Goal: Task Accomplishment & Management: Complete application form

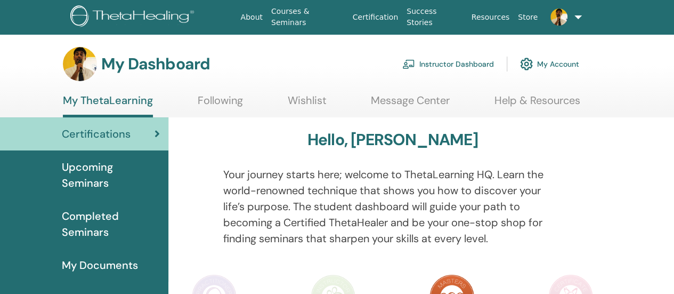
click at [442, 61] on link "Instructor Dashboard" at bounding box center [448, 63] width 92 height 23
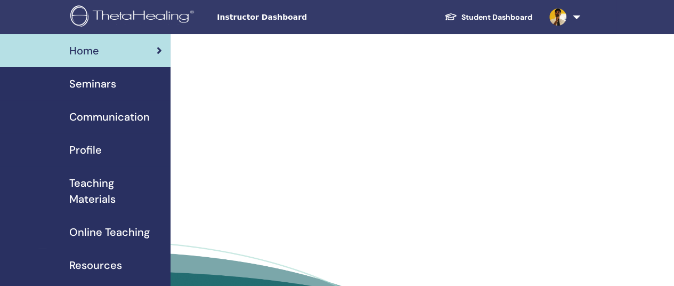
click at [102, 183] on span "Teaching Materials" at bounding box center [115, 191] width 93 height 32
click at [103, 86] on span "Seminars" at bounding box center [92, 84] width 47 height 16
click at [102, 84] on span "Seminars" at bounding box center [92, 84] width 47 height 16
click at [92, 84] on span "Seminars" at bounding box center [92, 84] width 47 height 16
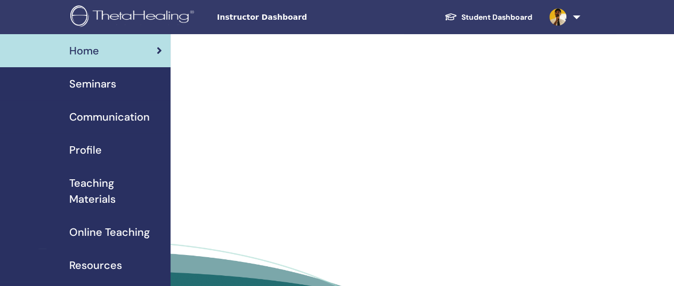
click at [100, 86] on span "Seminars" at bounding box center [92, 84] width 47 height 16
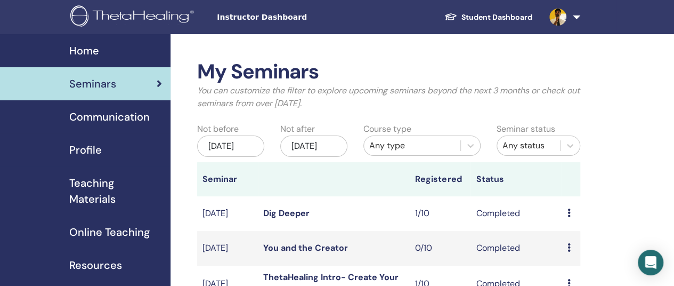
scroll to position [160, 0]
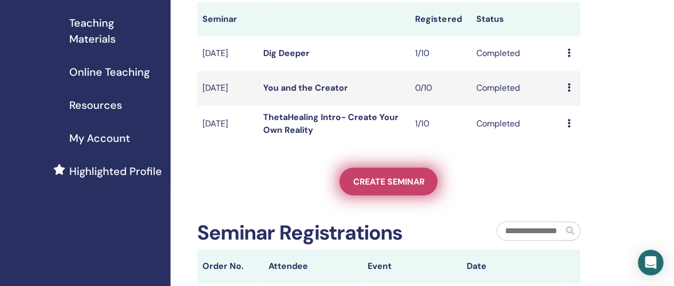
click at [419, 187] on span "Create seminar" at bounding box center [388, 181] width 71 height 11
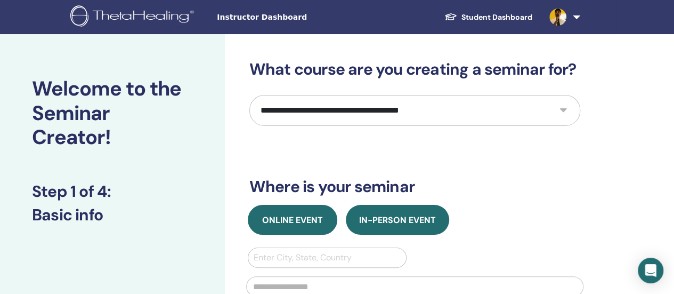
click at [309, 219] on span "Online Event" at bounding box center [292, 219] width 61 height 11
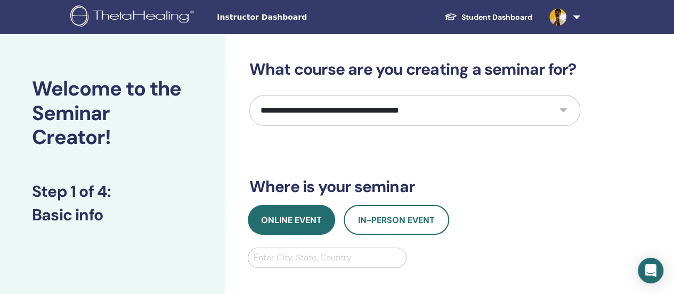
click at [455, 115] on select "**********" at bounding box center [414, 110] width 331 height 31
select select "****"
click at [249, 95] on select "**********" at bounding box center [414, 110] width 331 height 31
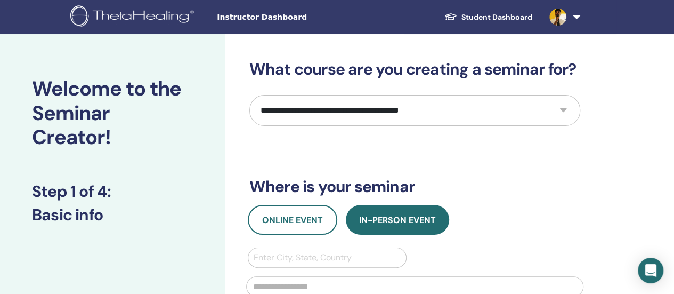
click at [553, 169] on div "**********" at bounding box center [414, 249] width 331 height 379
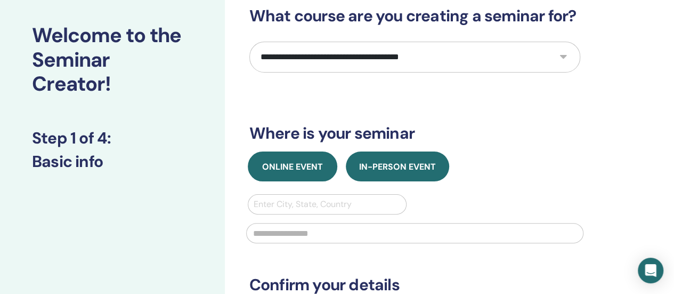
click at [290, 156] on button "Online Event" at bounding box center [292, 166] width 89 height 30
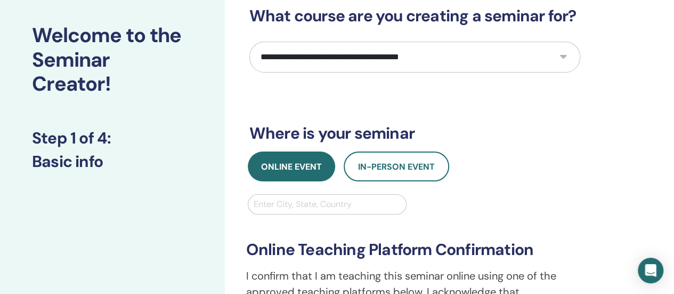
scroll to position [160, 0]
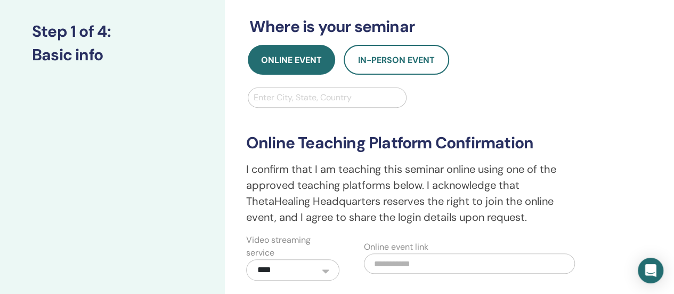
click at [358, 99] on div at bounding box center [328, 97] width 148 height 15
click at [529, 97] on div "**********" at bounding box center [415, 183] width 350 height 193
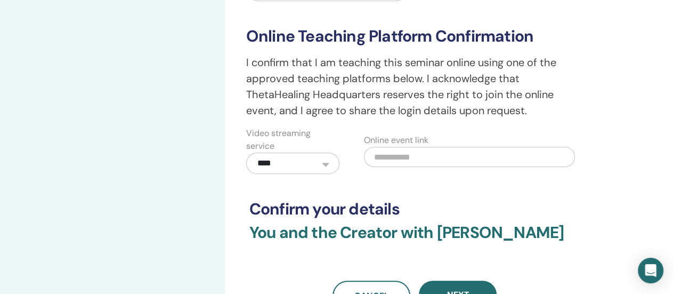
scroll to position [373, 0]
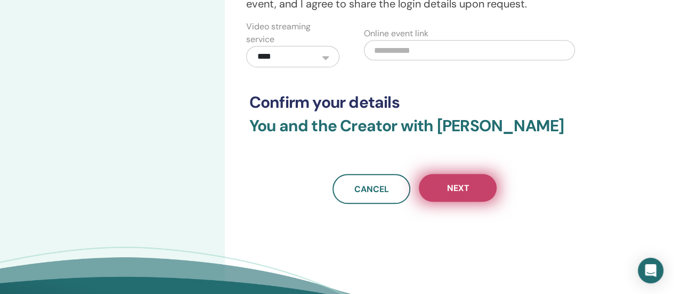
click at [463, 191] on span "Next" at bounding box center [457, 187] width 22 height 11
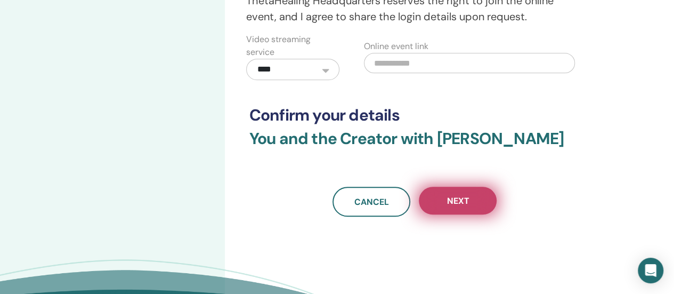
click at [463, 191] on button "Next" at bounding box center [458, 200] width 78 height 28
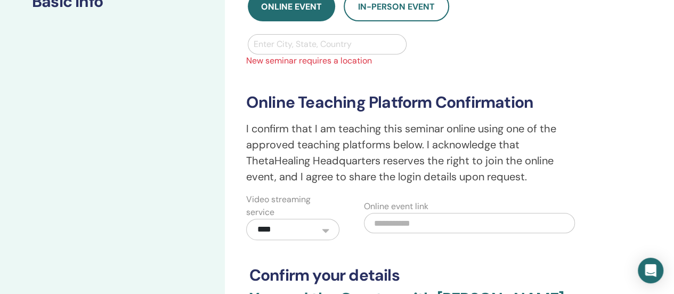
scroll to position [160, 0]
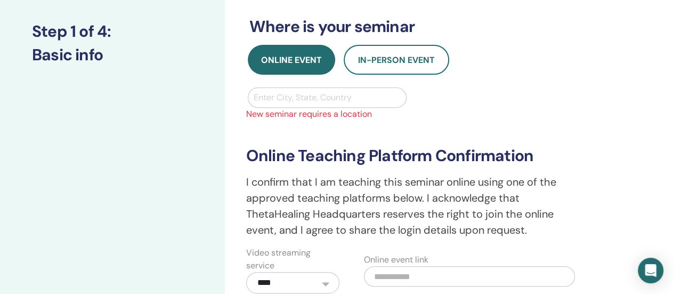
click at [365, 94] on div at bounding box center [328, 97] width 148 height 15
type input "*****"
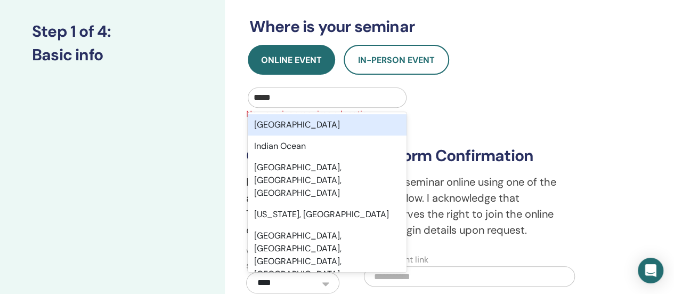
click at [275, 122] on div "India" at bounding box center [327, 124] width 159 height 21
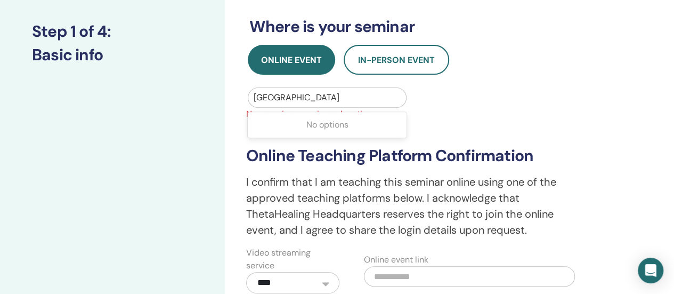
click at [341, 103] on div at bounding box center [328, 97] width 148 height 15
click at [346, 93] on div at bounding box center [328, 97] width 148 height 15
click at [491, 115] on span "New seminar requires a location" at bounding box center [415, 114] width 350 height 13
click at [355, 105] on div "India" at bounding box center [327, 97] width 158 height 19
type input "*****"
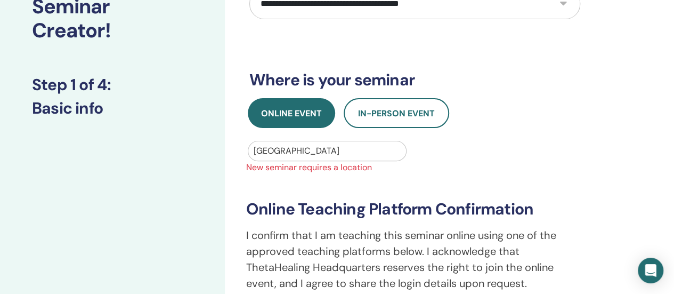
scroll to position [320, 0]
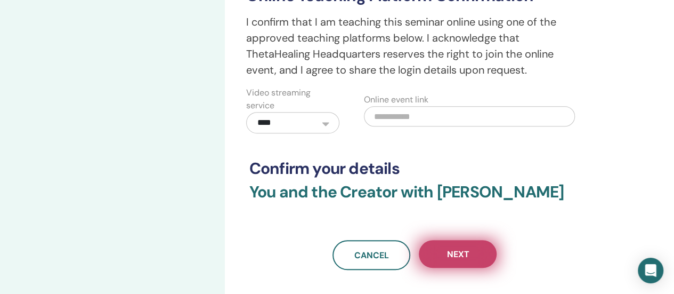
click at [467, 255] on span "Next" at bounding box center [457, 253] width 22 height 11
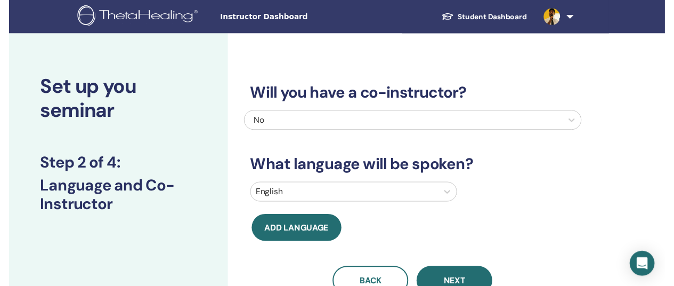
scroll to position [107, 0]
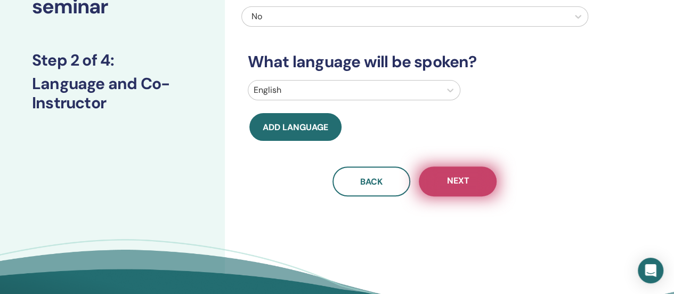
click at [466, 185] on span "Next" at bounding box center [457, 181] width 22 height 13
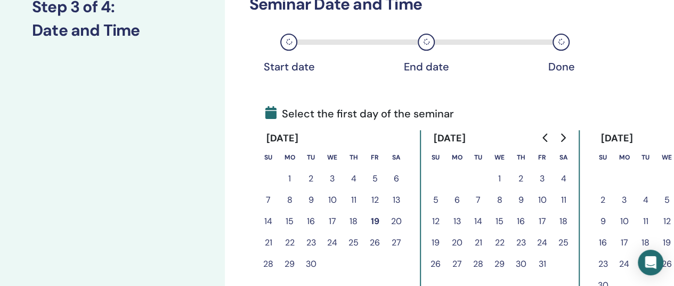
scroll to position [213, 0]
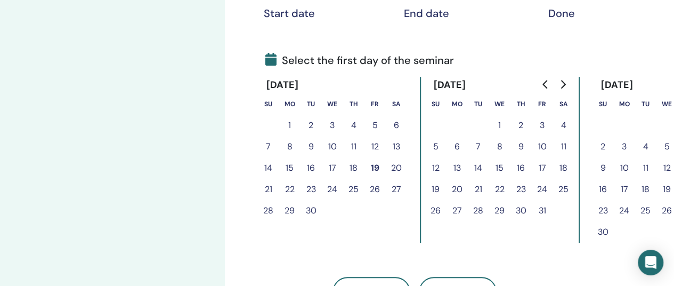
click at [501, 126] on button "1" at bounding box center [499, 125] width 21 height 21
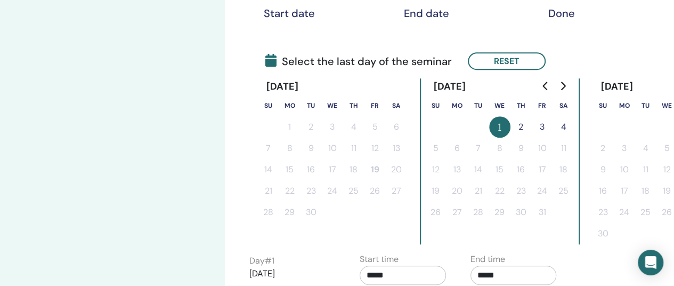
click at [542, 126] on button "3" at bounding box center [542, 126] width 21 height 21
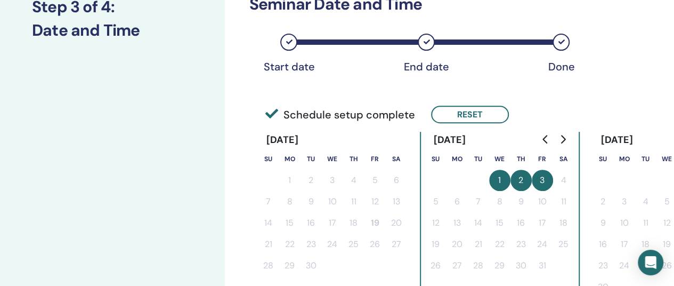
scroll to position [0, 0]
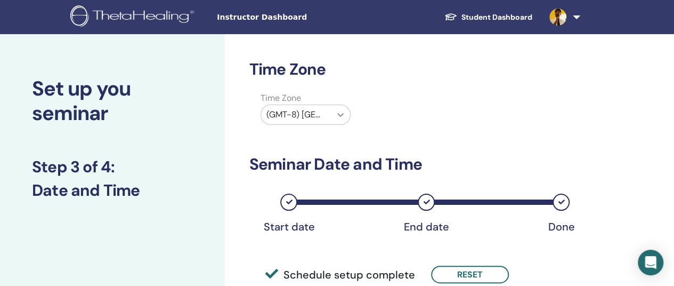
click at [339, 114] on icon at bounding box center [340, 115] width 6 height 4
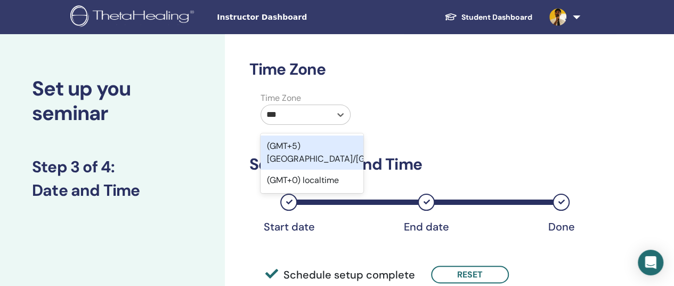
type input "****"
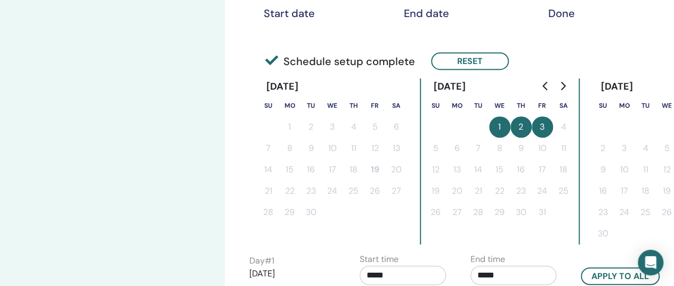
scroll to position [320, 0]
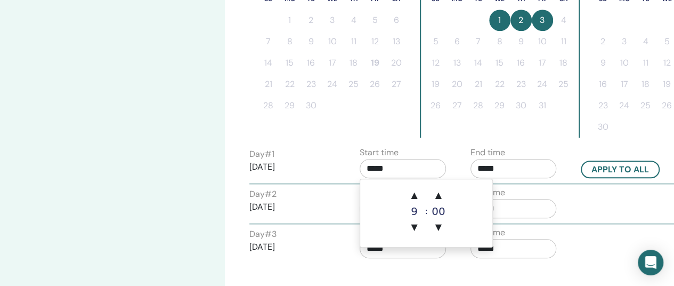
click at [379, 166] on input "*****" at bounding box center [403, 168] width 86 height 19
click at [441, 198] on span "▲" at bounding box center [438, 194] width 21 height 21
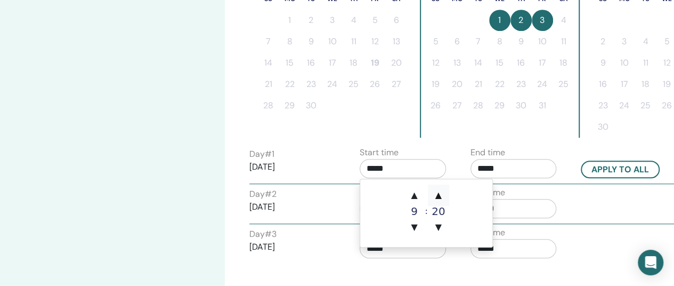
click at [441, 198] on span "▲" at bounding box center [438, 194] width 21 height 21
type input "*****"
click at [477, 146] on label "End time" at bounding box center [487, 152] width 35 height 13
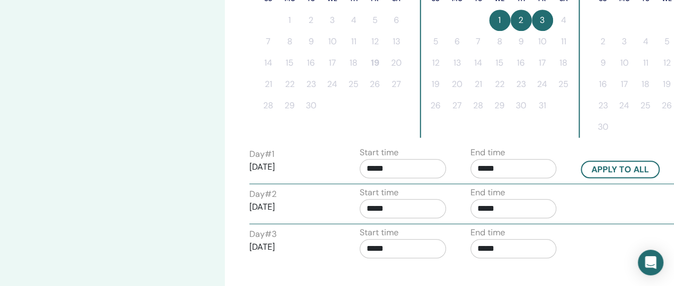
click at [493, 167] on input "*****" at bounding box center [513, 168] width 86 height 19
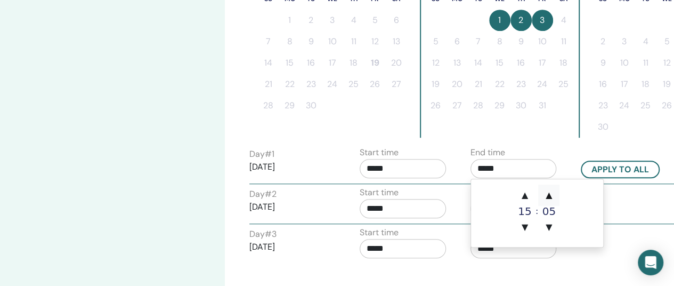
click at [553, 196] on span "▲" at bounding box center [548, 194] width 21 height 21
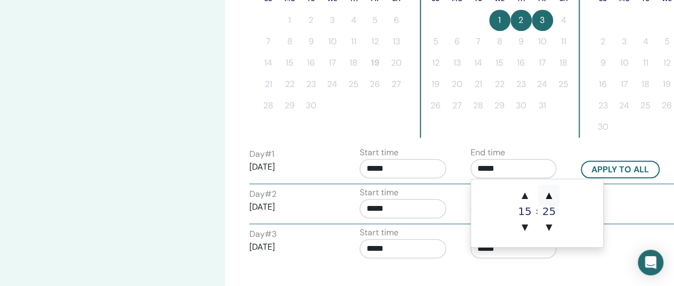
click at [553, 196] on span "▲" at bounding box center [548, 194] width 21 height 21
click at [524, 146] on div "End time *****" at bounding box center [513, 164] width 86 height 37
click at [508, 164] on input "*****" at bounding box center [513, 168] width 86 height 19
click at [527, 225] on span "▼" at bounding box center [524, 226] width 21 height 21
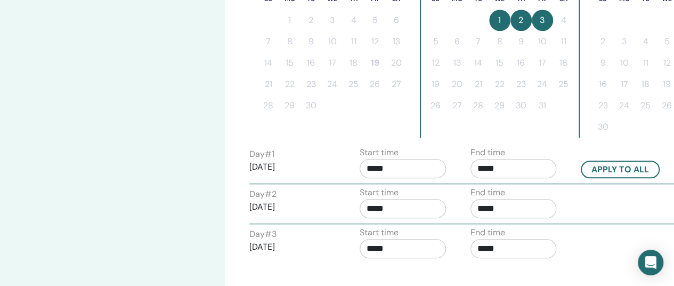
click at [526, 139] on div "Time Zone Time Zone (GMT+5) Asia/Calcutta Seminar Date and Time Start date End …" at bounding box center [414, 29] width 331 height 579
click at [507, 173] on input "*****" at bounding box center [513, 168] width 86 height 19
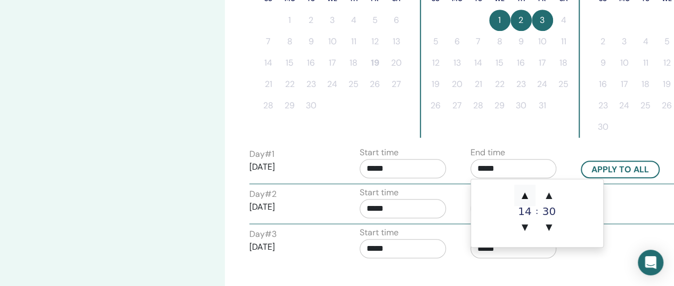
click at [527, 193] on span "▲" at bounding box center [524, 194] width 21 height 21
type input "*****"
click at [521, 136] on div "October 2025 Su Mo Tu We Th Fr Sa 1 2 3 4 5 6 7 8 9 10 11 12 13 14 15 16 17 18 …" at bounding box center [500, 55] width 160 height 166
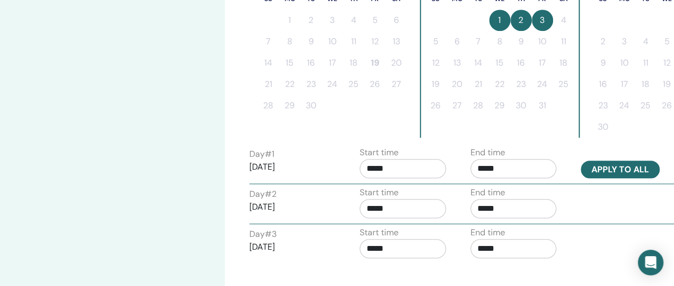
click at [620, 170] on button "Apply to all" at bounding box center [620, 169] width 79 height 18
type input "*****"
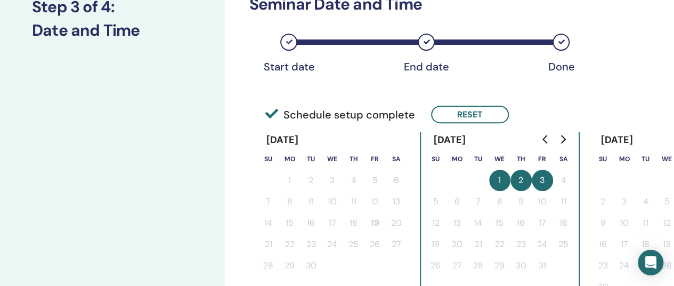
scroll to position [426, 0]
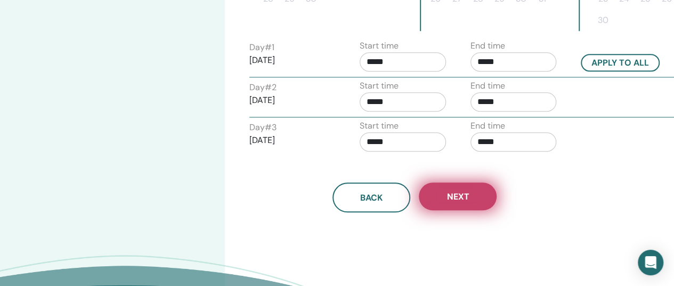
click at [462, 191] on span "Next" at bounding box center [457, 196] width 22 height 11
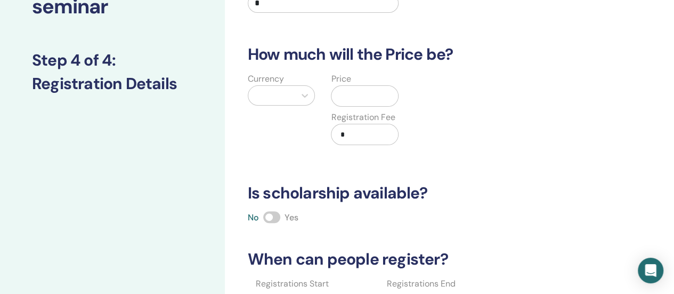
scroll to position [0, 0]
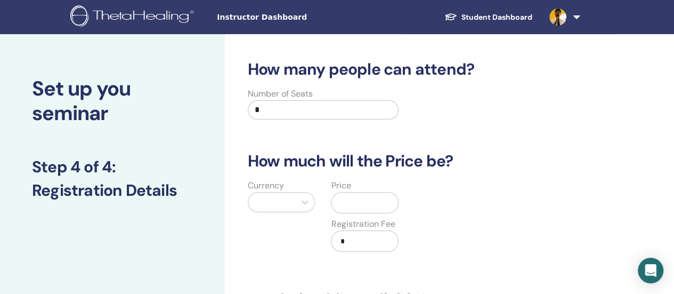
click at [302, 112] on input "*" at bounding box center [323, 109] width 151 height 19
type input "*"
click at [479, 136] on div "How many people can attend? Number of Seats * How much will the Price be? Curre…" at bounding box center [414, 272] width 347 height 425
click at [275, 201] on div at bounding box center [282, 202] width 68 height 20
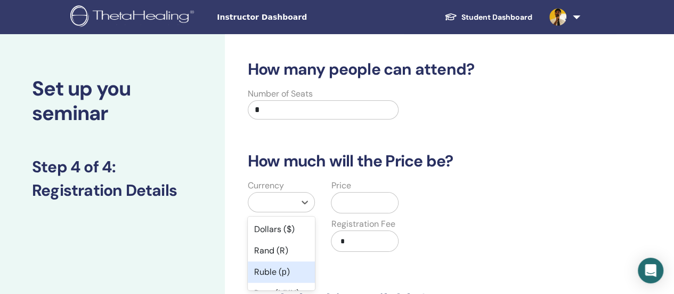
scroll to position [86, 0]
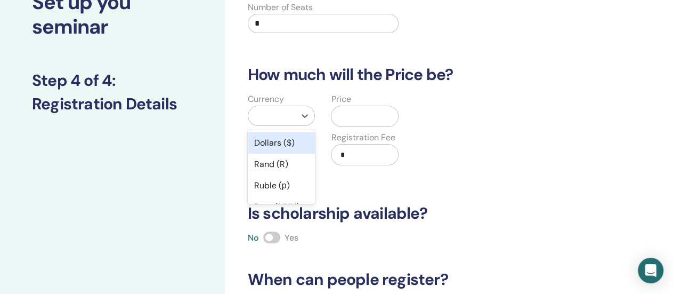
click at [277, 117] on div at bounding box center [272, 115] width 37 height 15
type input "****"
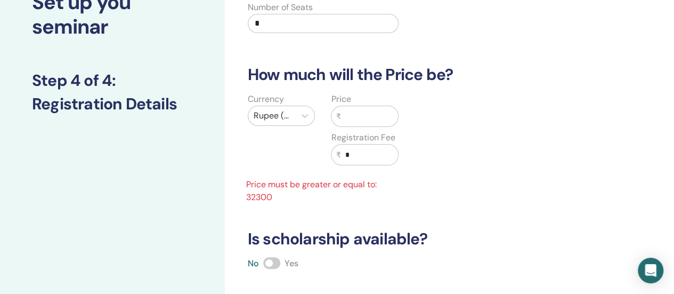
click at [355, 121] on input "text" at bounding box center [369, 116] width 58 height 20
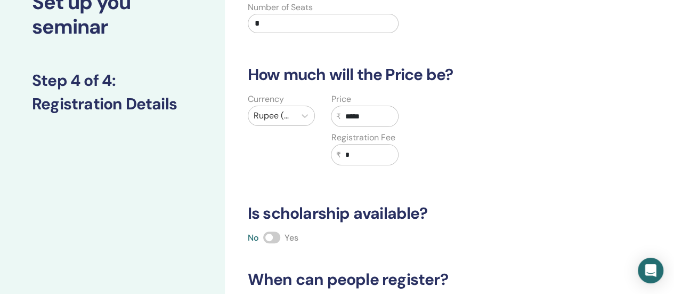
type input "*****"
click at [510, 144] on div "Currency Rupee ( ₹) Price ₹ ***** Registration Fee ₹ *" at bounding box center [406, 135] width 347 height 85
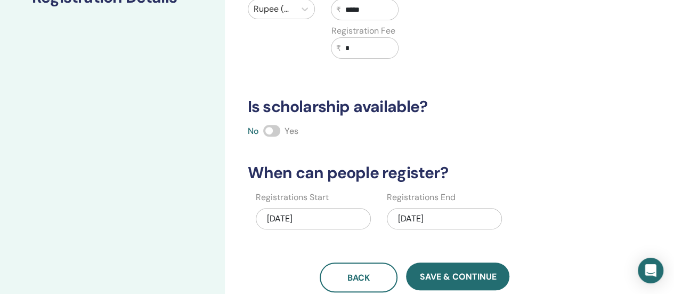
scroll to position [353, 0]
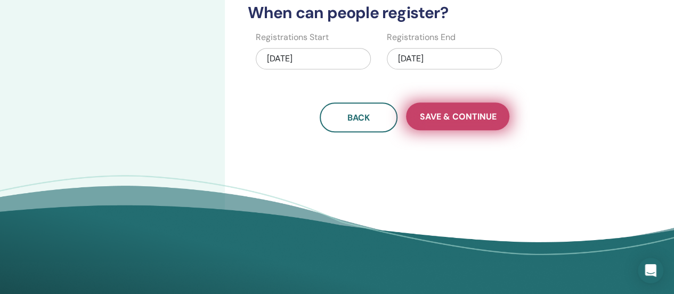
click at [470, 119] on span "Save & Continue" at bounding box center [457, 116] width 77 height 11
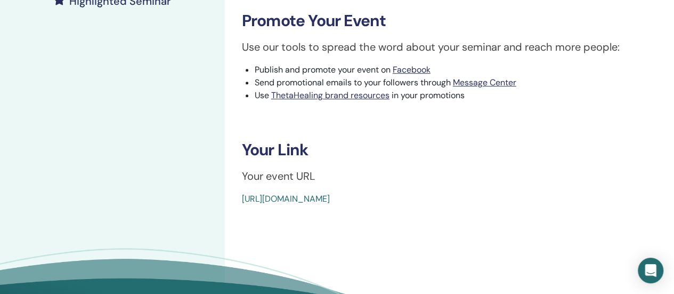
scroll to position [160, 0]
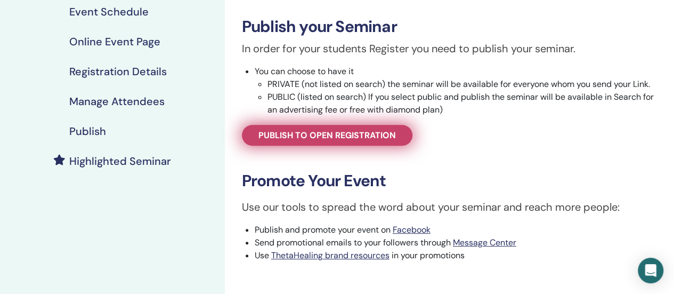
click at [344, 138] on span "Publish to open registration" at bounding box center [326, 134] width 137 height 11
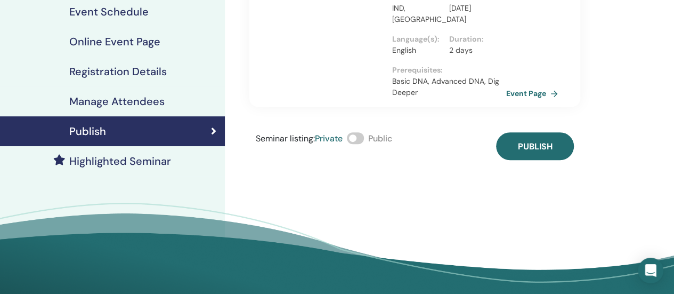
scroll to position [107, 0]
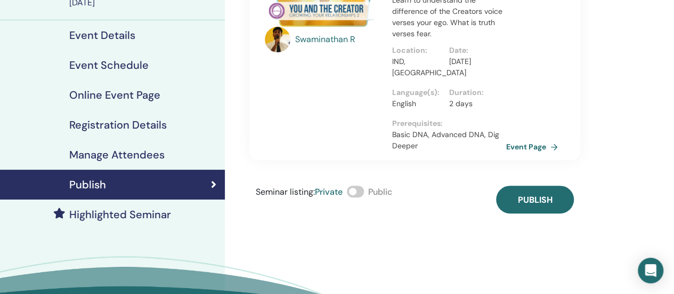
click at [360, 191] on span at bounding box center [355, 191] width 17 height 12
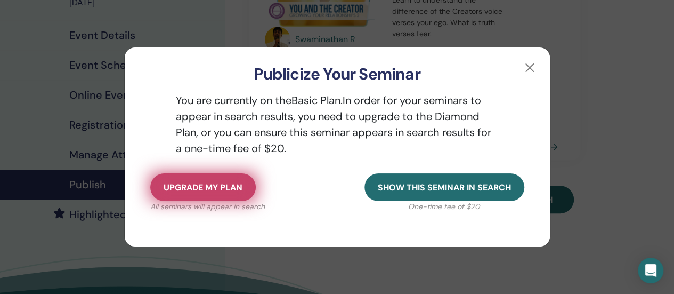
click at [209, 190] on span "Upgrade my plan" at bounding box center [203, 187] width 79 height 11
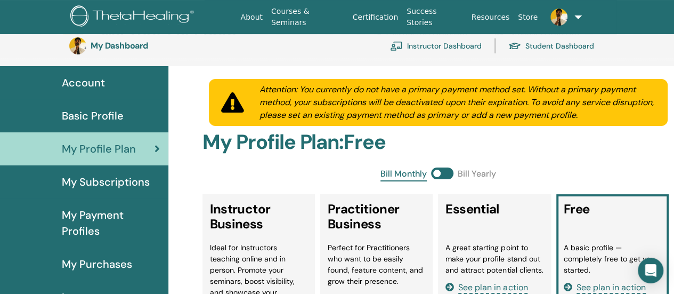
scroll to position [183, 0]
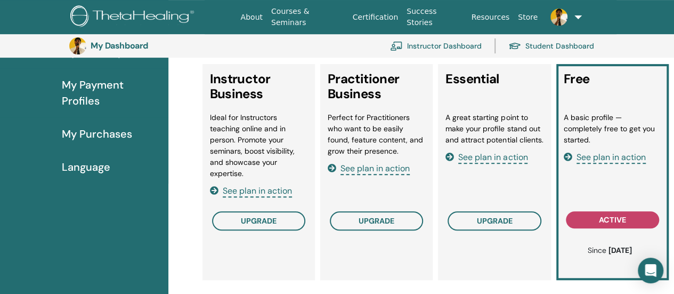
drag, startPoint x: 474, startPoint y: 124, endPoint x: 526, endPoint y: 127, distance: 51.8
click at [526, 127] on li "A great starting point to make your profile stand out and attract potential cli…" at bounding box center [493, 129] width 97 height 34
click at [478, 128] on li "A great starting point to make your profile stand out and attract potential cli…" at bounding box center [493, 129] width 97 height 34
drag, startPoint x: 468, startPoint y: 138, endPoint x: 511, endPoint y: 141, distance: 43.3
click at [511, 141] on li "A great starting point to make your profile stand out and attract potential cli…" at bounding box center [493, 129] width 97 height 34
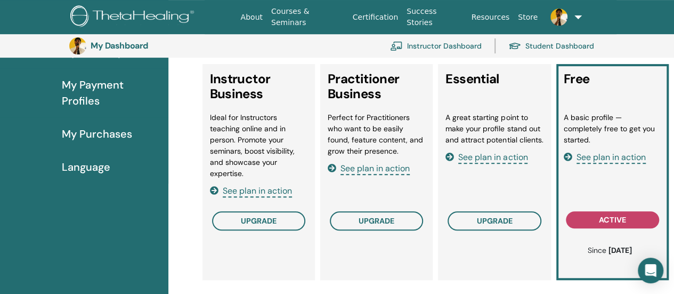
click at [483, 133] on li "A great starting point to make your profile stand out and attract potential cli…" at bounding box center [493, 129] width 97 height 34
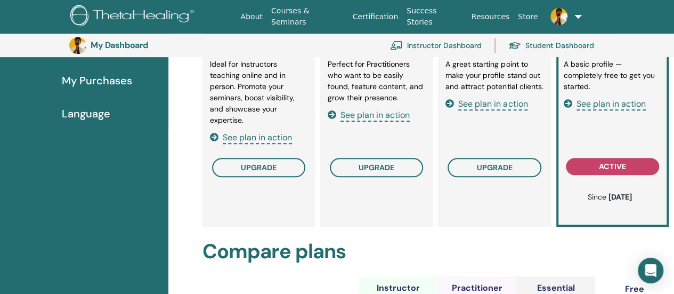
click at [263, 138] on span "See plan in action" at bounding box center [257, 138] width 69 height 12
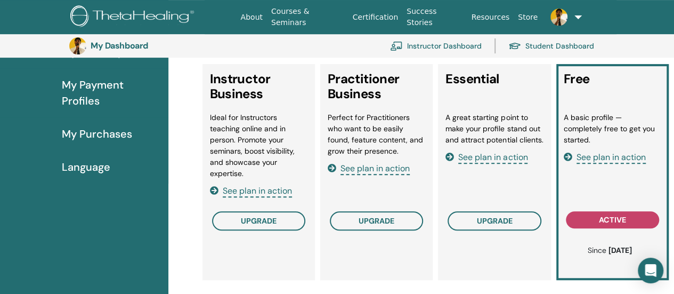
click at [510, 164] on span "See plan in action" at bounding box center [492, 157] width 69 height 12
click at [495, 222] on span "upgrade" at bounding box center [494, 220] width 36 height 9
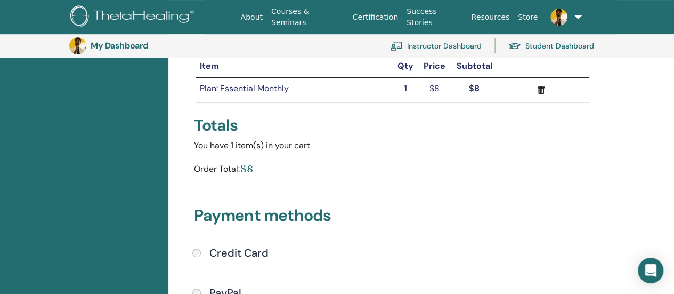
scroll to position [290, 0]
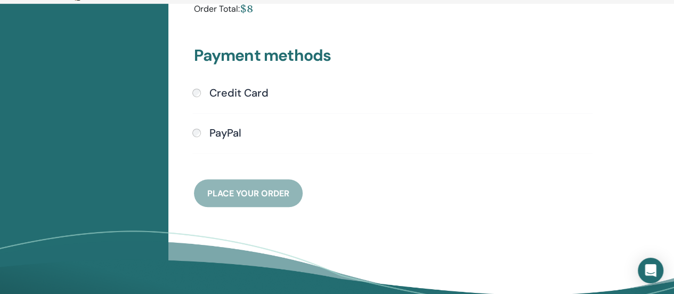
click at [233, 94] on h4 "Credit Card" at bounding box center [238, 92] width 59 height 13
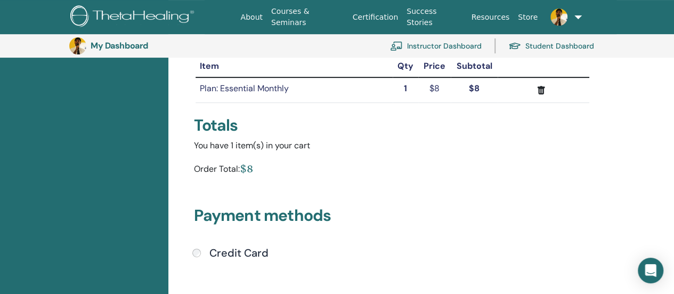
scroll to position [396, 0]
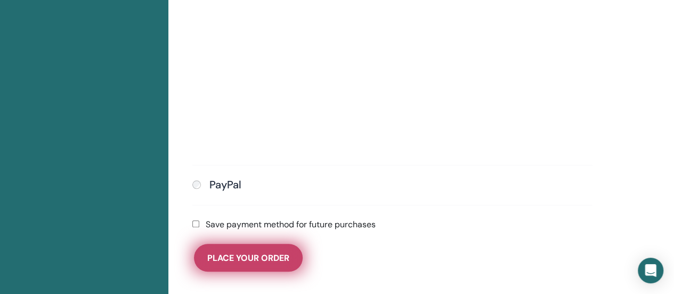
click at [250, 262] on span "Place Your Order" at bounding box center [248, 257] width 82 height 11
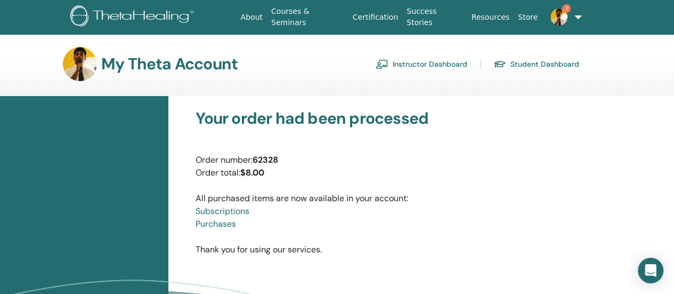
click at [559, 15] on img at bounding box center [558, 17] width 17 height 17
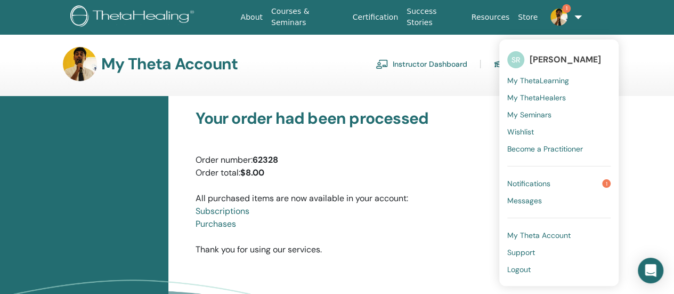
click at [538, 182] on span "Notifications" at bounding box center [528, 183] width 43 height 10
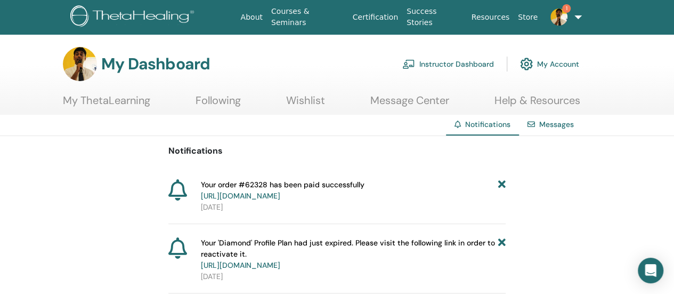
click at [559, 15] on img at bounding box center [558, 17] width 17 height 17
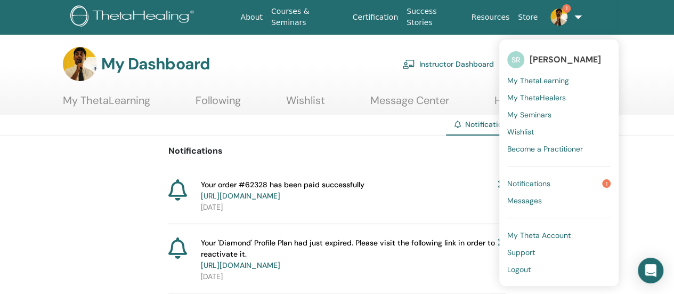
click at [555, 78] on span "My ThetaLearning" at bounding box center [538, 81] width 62 height 10
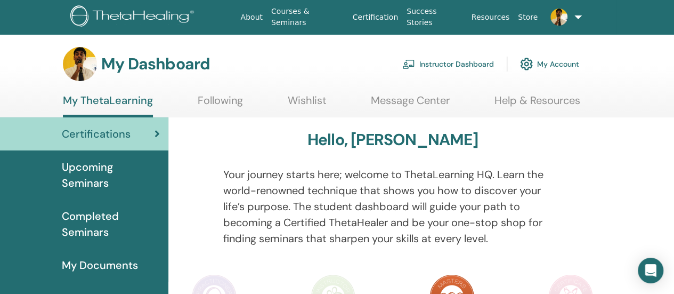
click at [447, 61] on link "Instructor Dashboard" at bounding box center [448, 63] width 92 height 23
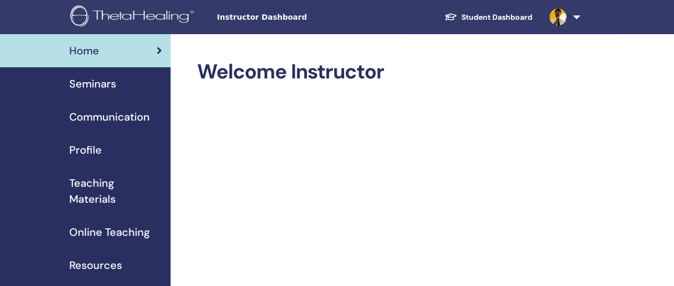
click at [97, 86] on span "Seminars" at bounding box center [92, 84] width 47 height 16
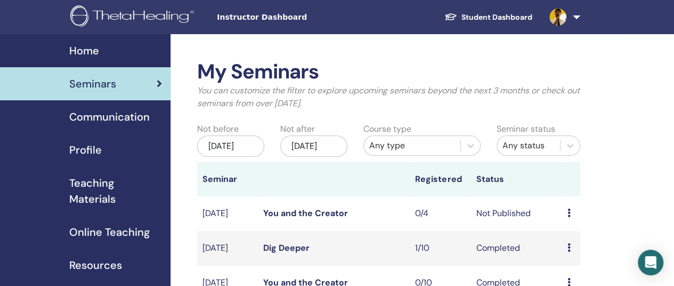
scroll to position [53, 0]
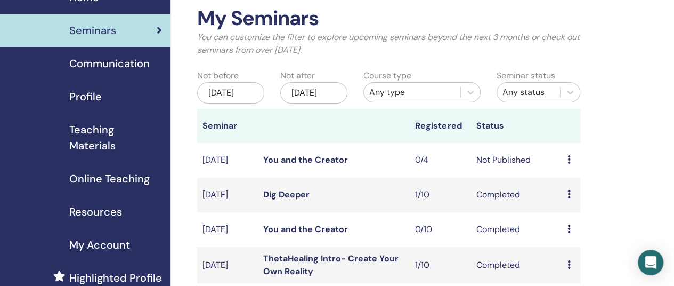
click at [567, 164] on icon at bounding box center [568, 159] width 3 height 9
click at [571, 178] on link "Preview" at bounding box center [568, 179] width 30 height 11
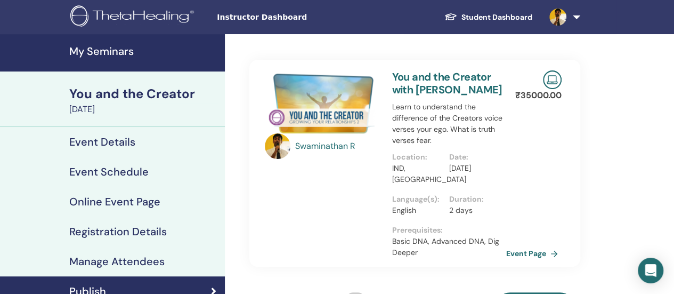
scroll to position [107, 0]
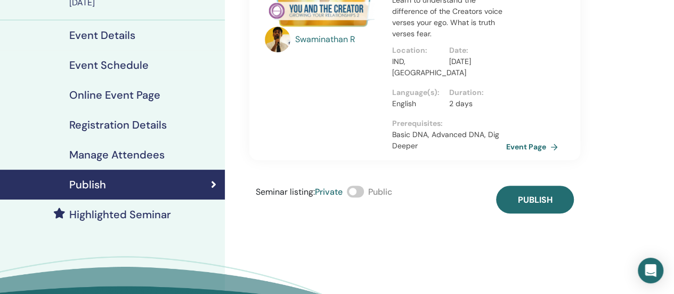
click at [362, 191] on span at bounding box center [355, 191] width 17 height 12
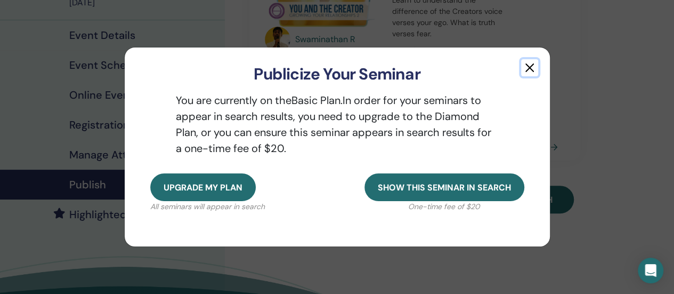
click at [533, 67] on button "button" at bounding box center [529, 67] width 17 height 17
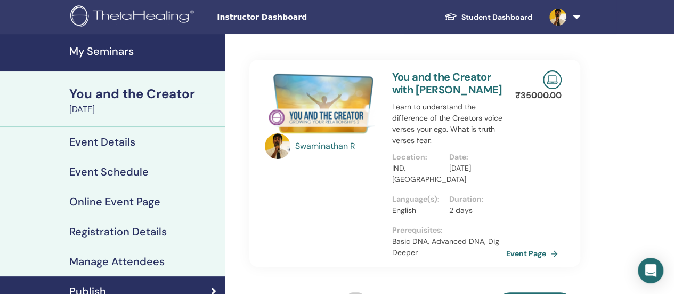
scroll to position [160, 0]
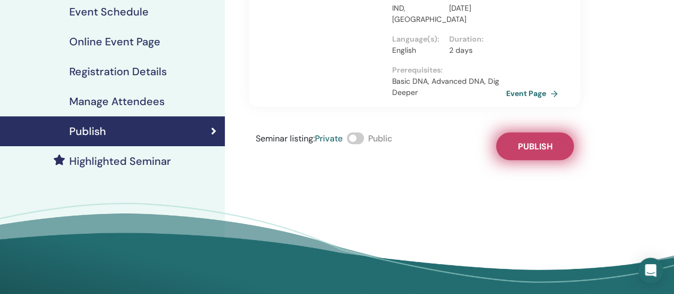
click at [543, 148] on span "Publish" at bounding box center [534, 146] width 35 height 11
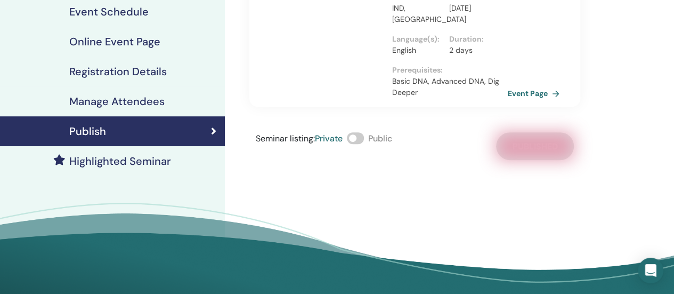
click at [537, 92] on link "Event Page" at bounding box center [536, 93] width 56 height 16
click at [536, 92] on link "Event Page" at bounding box center [536, 93] width 56 height 16
click at [362, 137] on span at bounding box center [355, 138] width 17 height 12
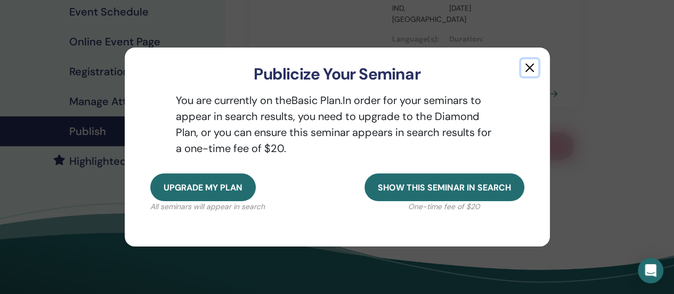
click at [531, 67] on button "button" at bounding box center [529, 67] width 17 height 17
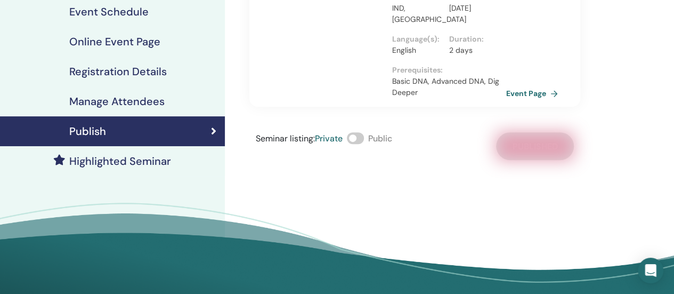
scroll to position [0, 0]
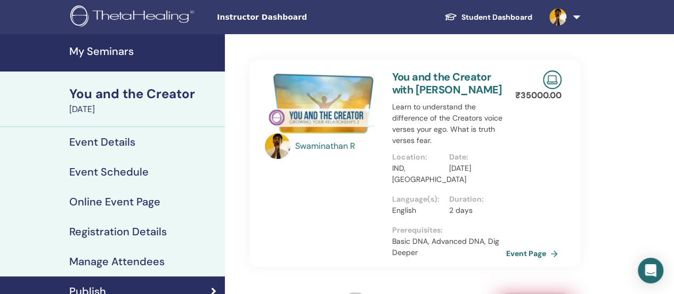
click at [561, 13] on img at bounding box center [557, 17] width 17 height 17
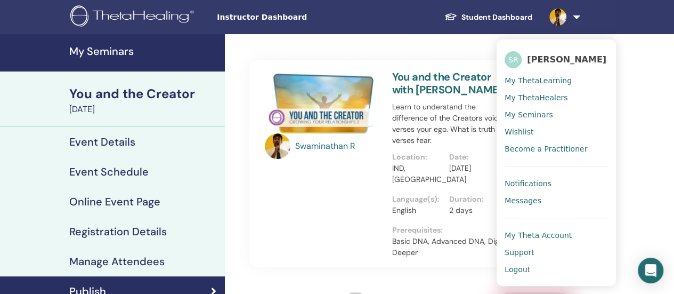
click at [547, 77] on span "My ThetaLearning" at bounding box center [537, 81] width 67 height 10
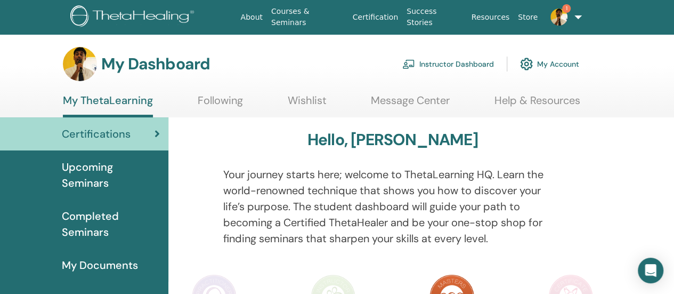
click at [550, 20] on img at bounding box center [558, 17] width 17 height 17
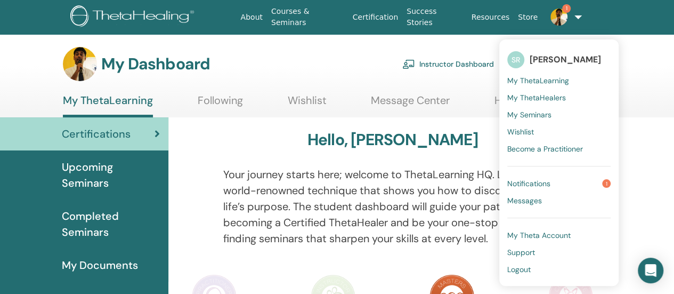
click at [534, 179] on span "Notifications" at bounding box center [528, 183] width 43 height 10
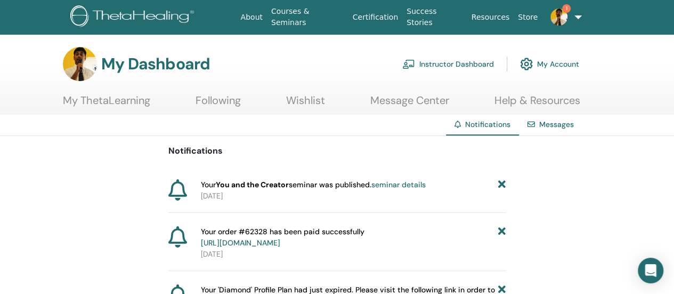
scroll to position [53, 0]
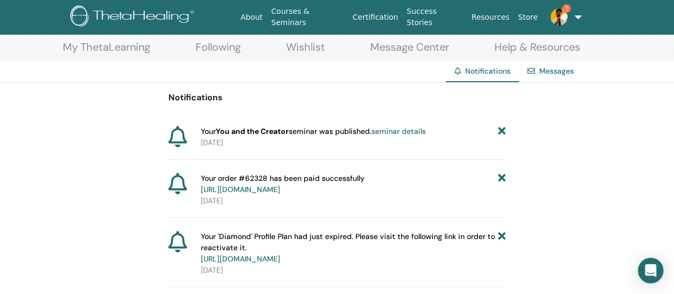
click at [280, 188] on link "[URL][DOMAIN_NAME]" at bounding box center [240, 189] width 79 height 10
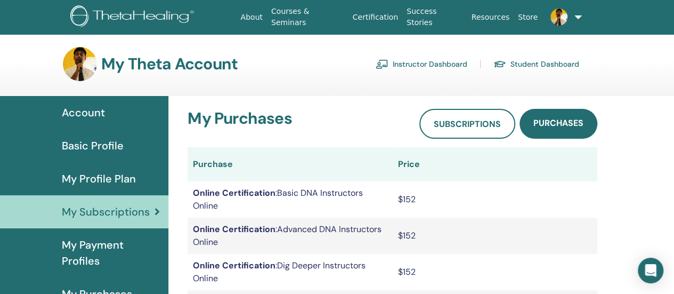
click at [110, 177] on span "My Profile Plan" at bounding box center [99, 178] width 74 height 16
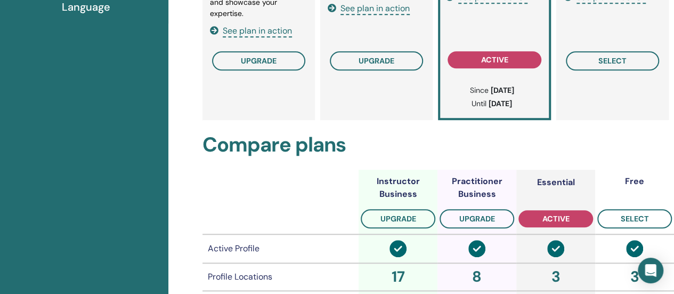
scroll to position [450, 0]
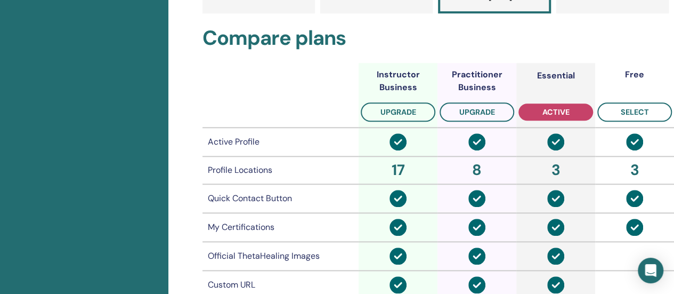
click at [255, 174] on div "Profile Locations" at bounding box center [281, 170] width 146 height 13
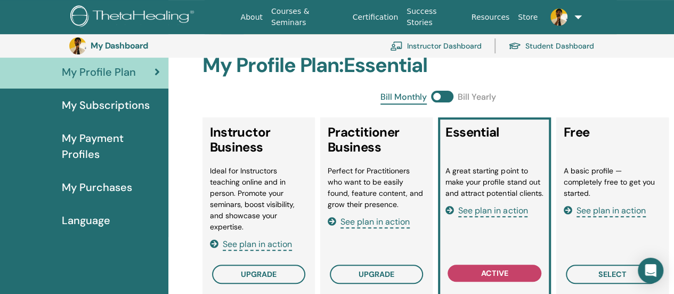
scroll to position [0, 0]
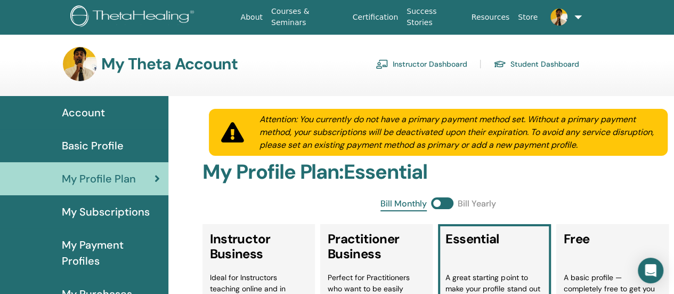
click at [566, 12] on span at bounding box center [559, 16] width 26 height 9
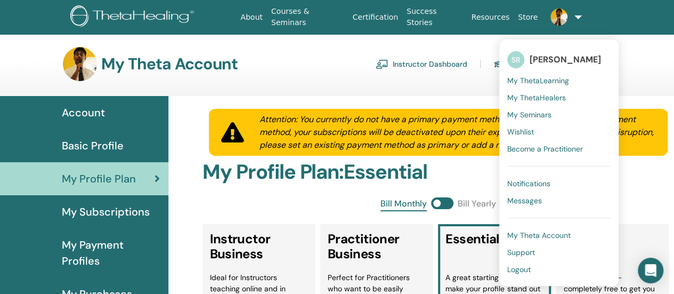
click at [434, 61] on link "Instructor Dashboard" at bounding box center [422, 63] width 92 height 17
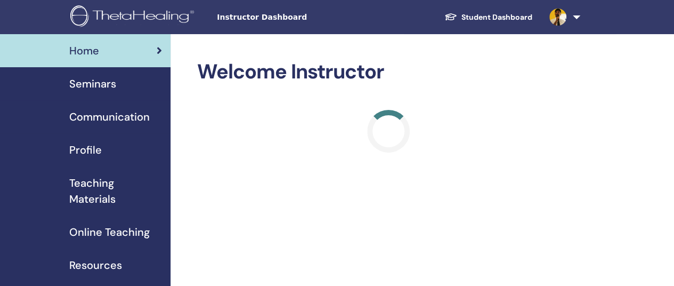
click at [86, 85] on span "Seminars" at bounding box center [92, 84] width 47 height 16
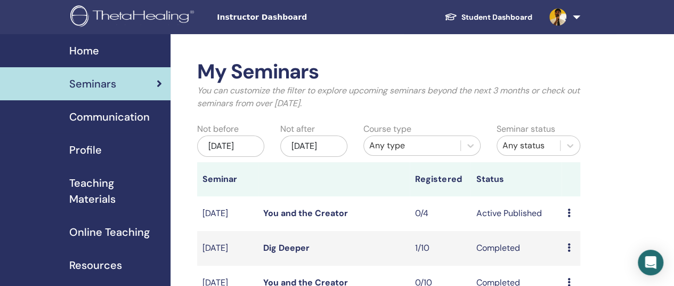
scroll to position [107, 0]
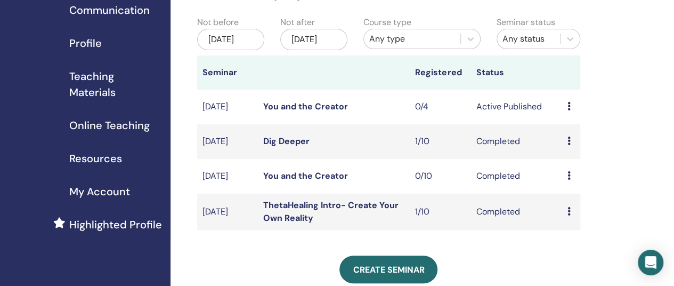
click at [569, 110] on icon at bounding box center [568, 106] width 3 height 9
click at [569, 123] on link "Preview" at bounding box center [571, 124] width 30 height 11
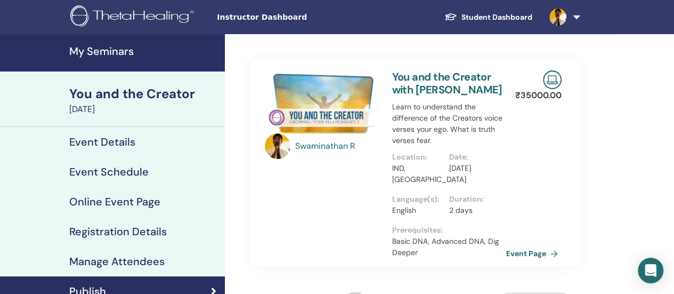
scroll to position [213, 0]
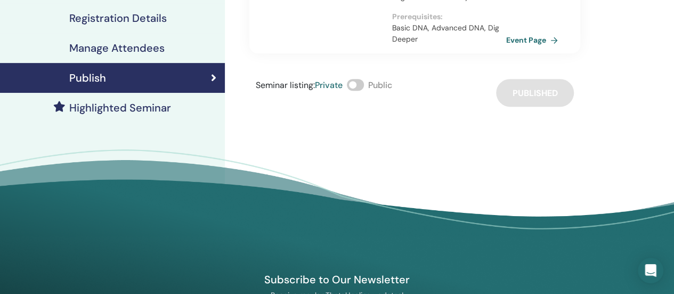
click at [361, 82] on span at bounding box center [355, 85] width 17 height 12
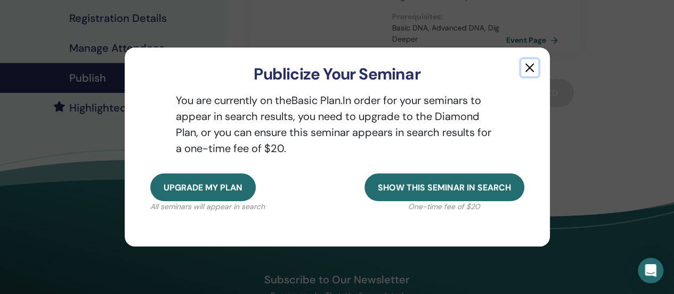
click at [529, 67] on button "button" at bounding box center [529, 67] width 17 height 17
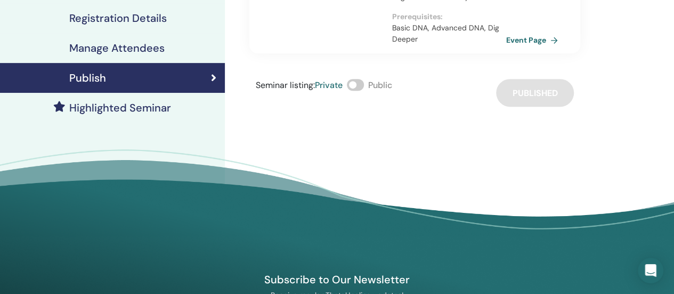
scroll to position [53, 0]
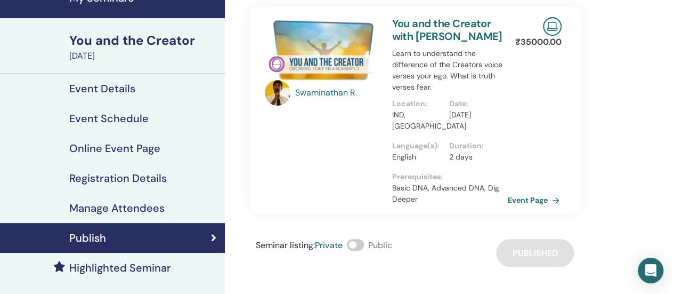
click at [540, 196] on link "Event Page" at bounding box center [536, 200] width 56 height 16
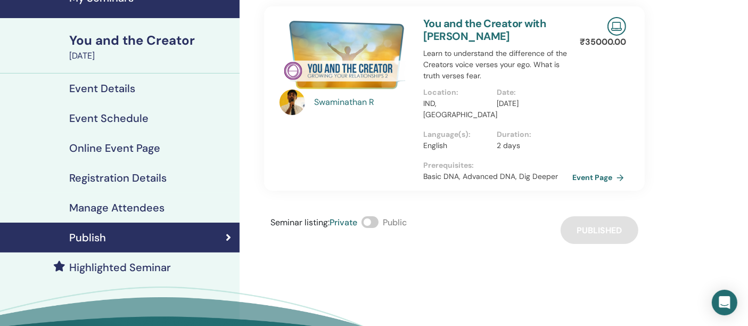
click at [606, 169] on link "Event Page" at bounding box center [601, 177] width 56 height 16
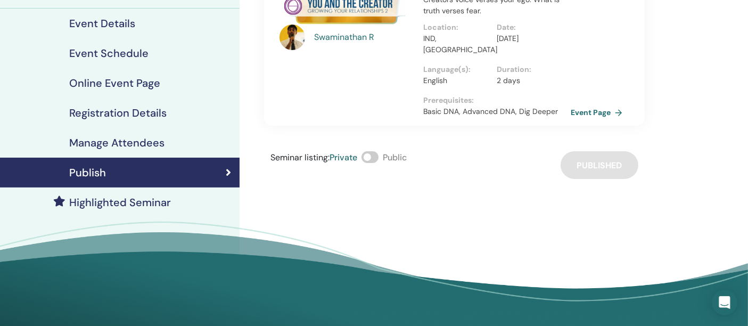
scroll to position [0, 0]
